Goal: Navigation & Orientation: Find specific page/section

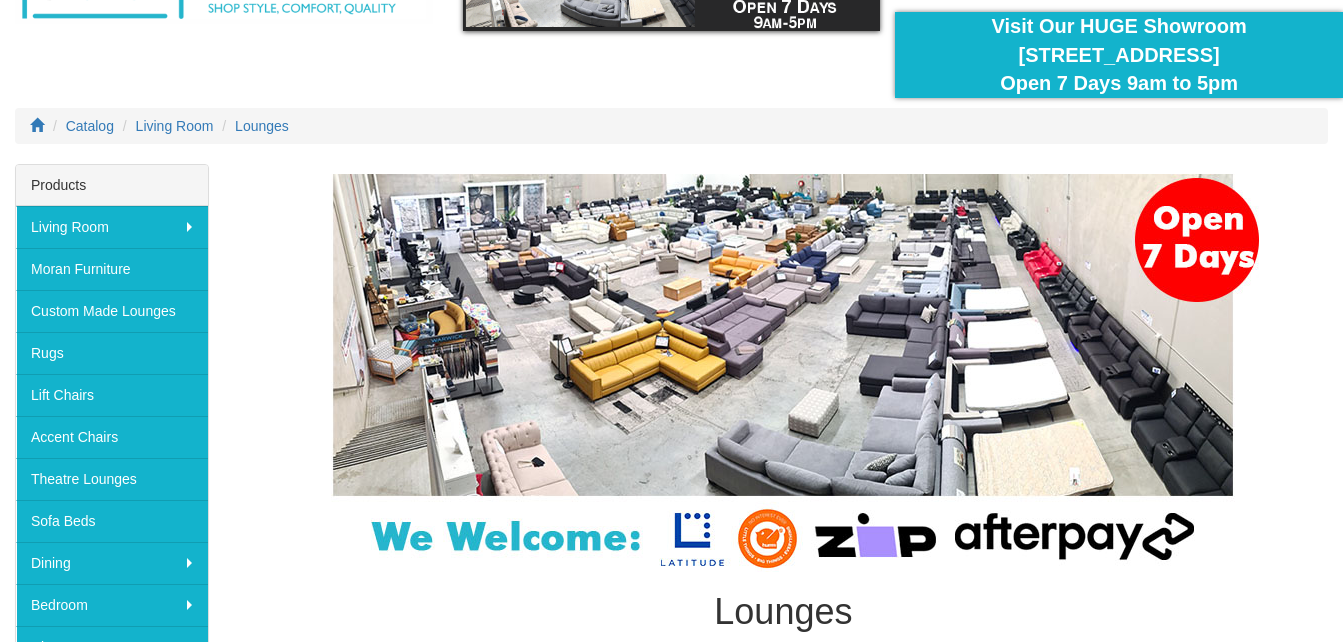
scroll to position [200, 0]
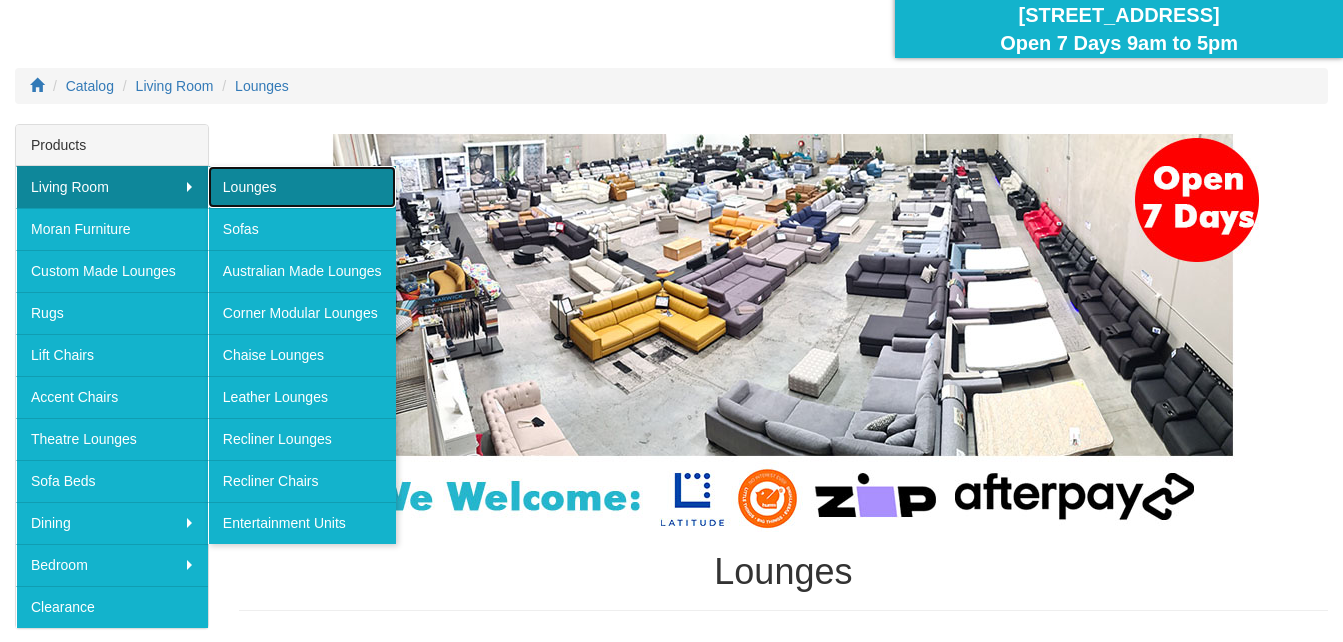
click at [243, 184] on link "Lounges" at bounding box center [302, 187] width 188 height 42
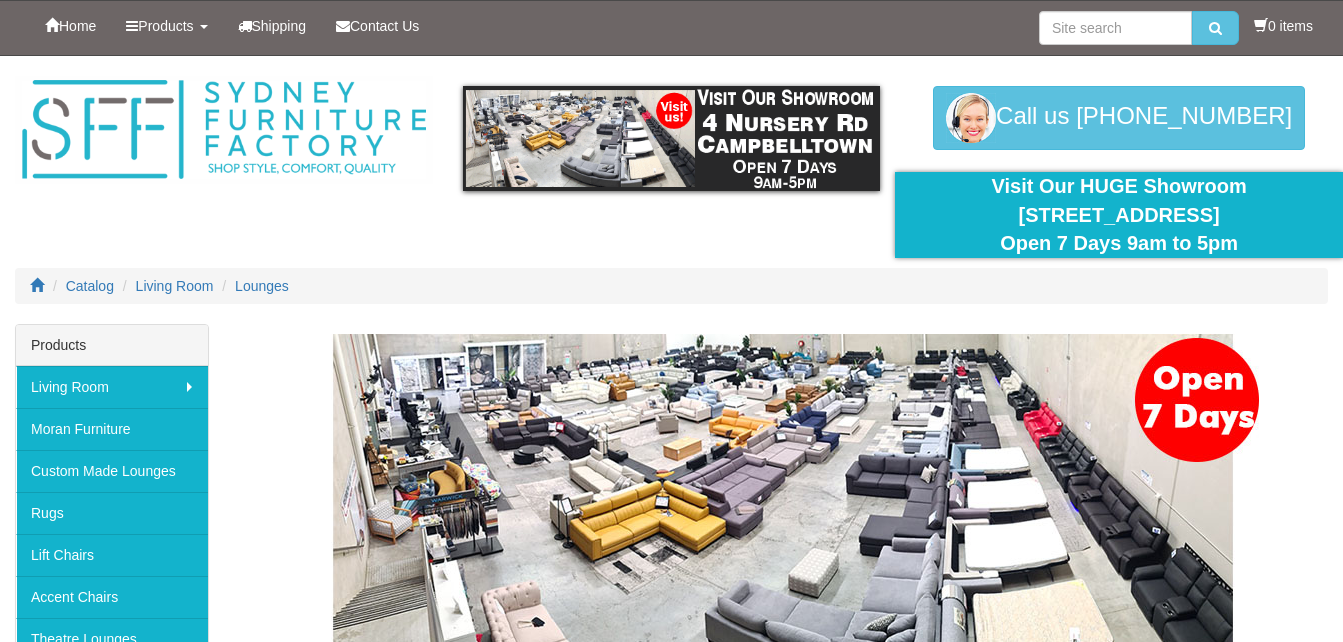
scroll to position [200, 0]
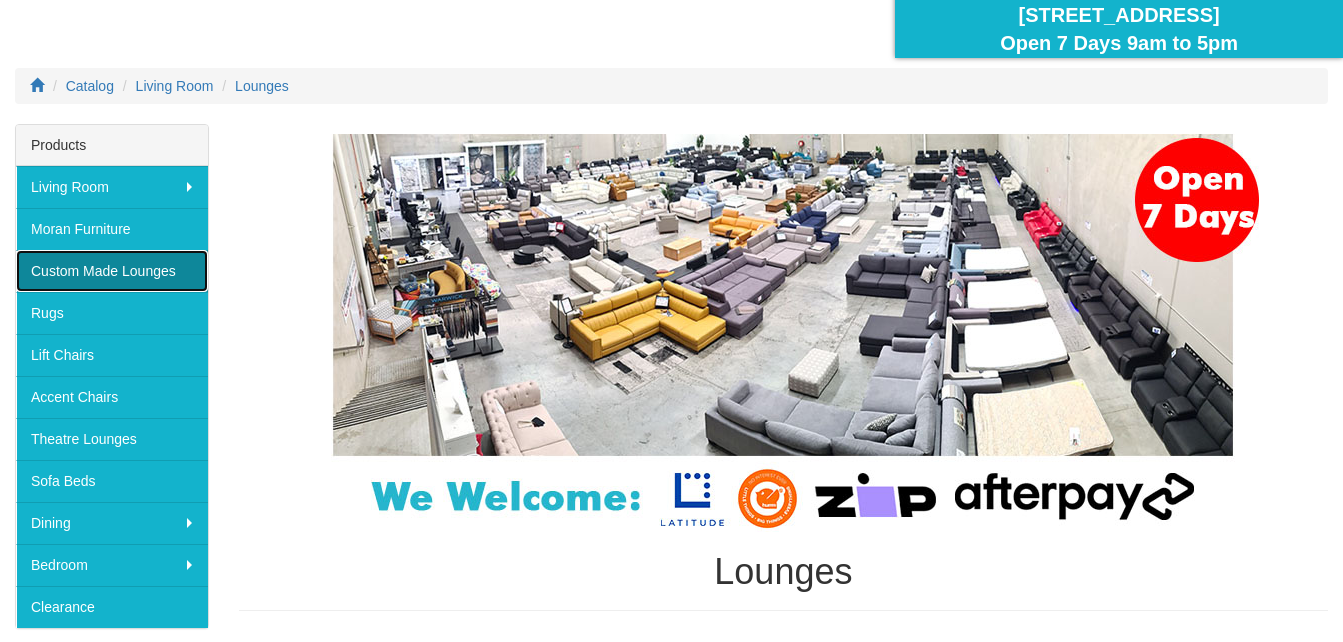
click at [91, 275] on link "Custom Made Lounges" at bounding box center [112, 271] width 192 height 42
